Goal: Go to known website: Go to known website

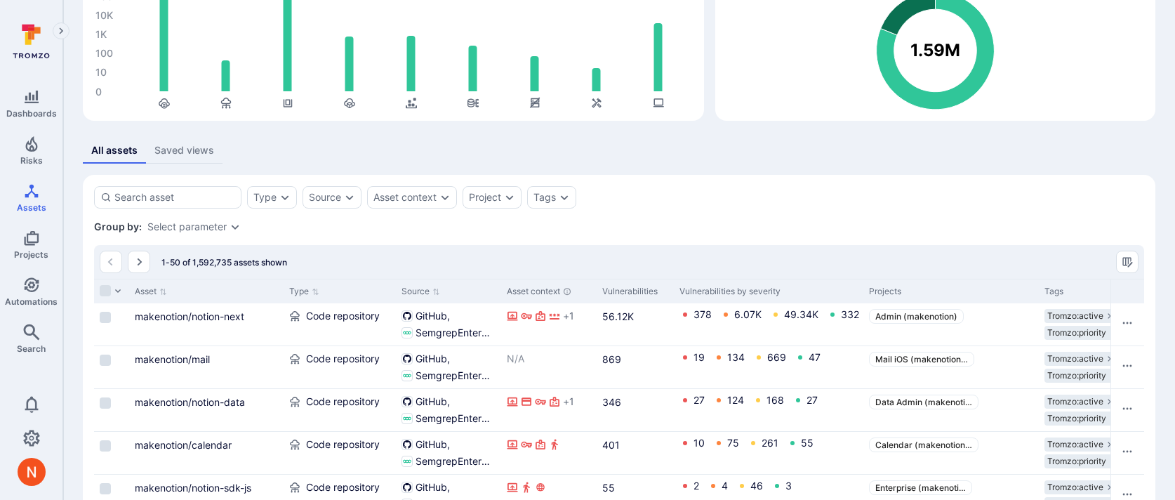
scroll to position [200, 0]
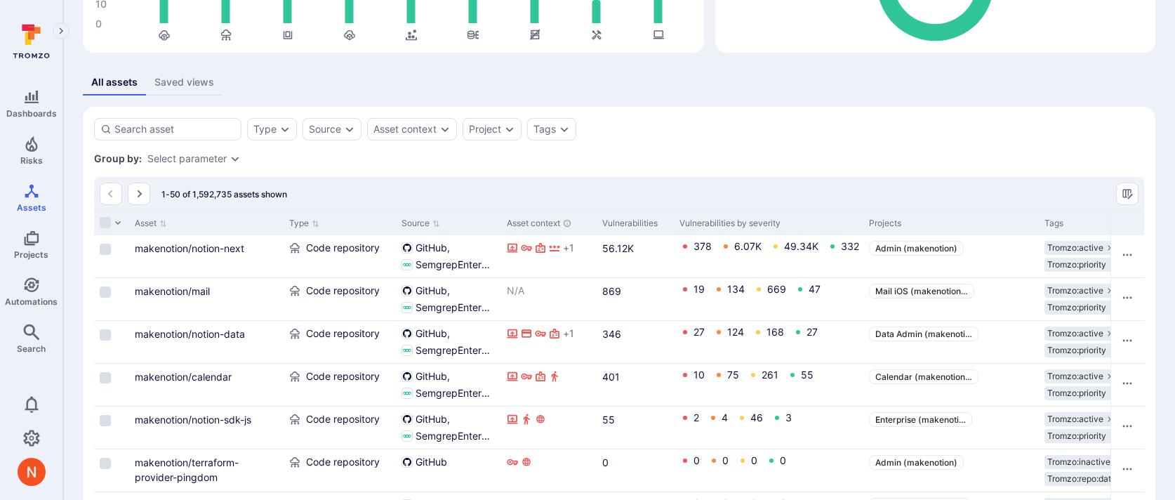
click at [204, 152] on div "Group by: Select parameter" at bounding box center [619, 159] width 1050 height 14
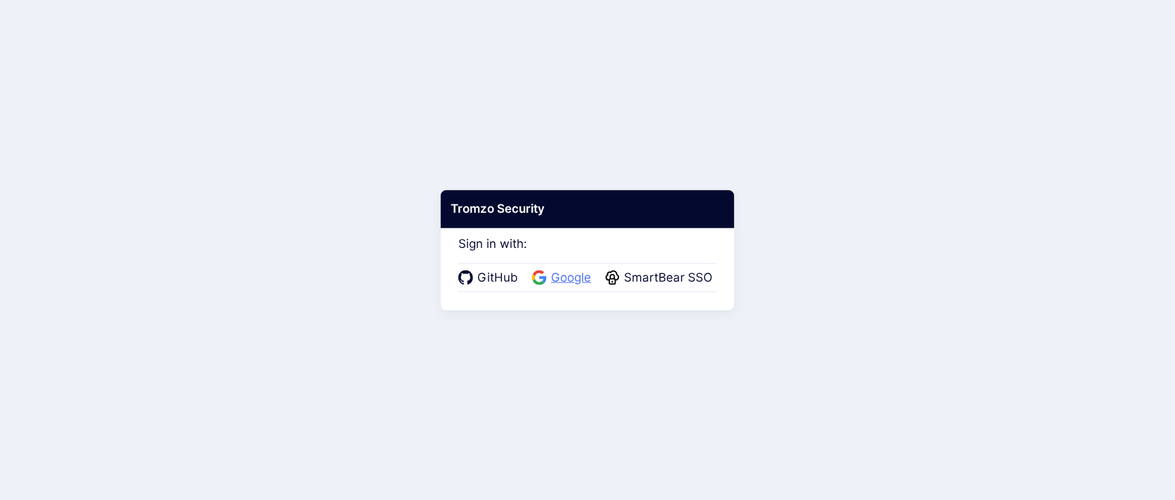
click at [579, 277] on span "Google" at bounding box center [571, 278] width 48 height 18
